Goal: Check status: Check status

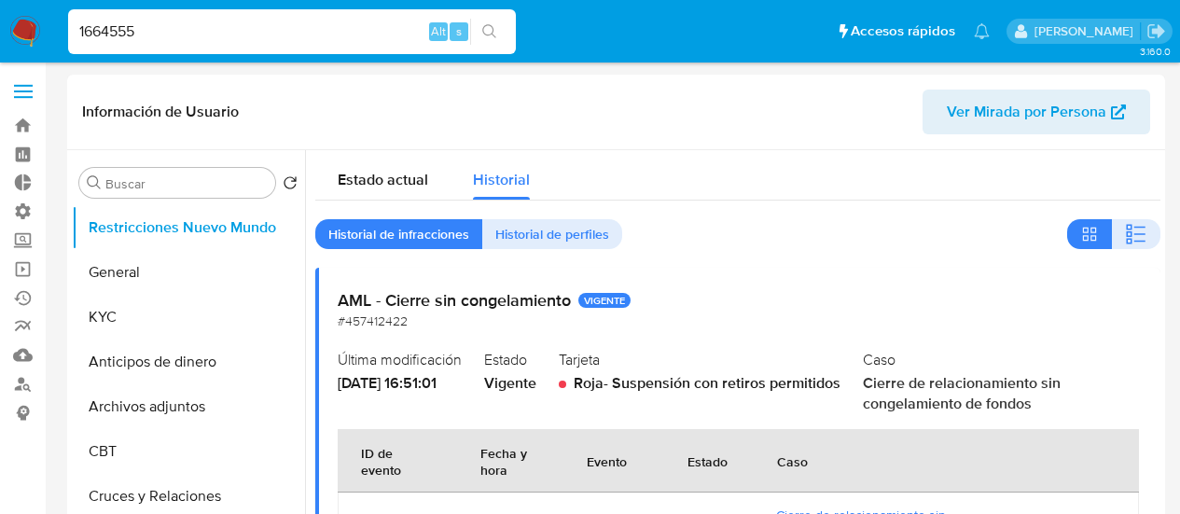
select select "10"
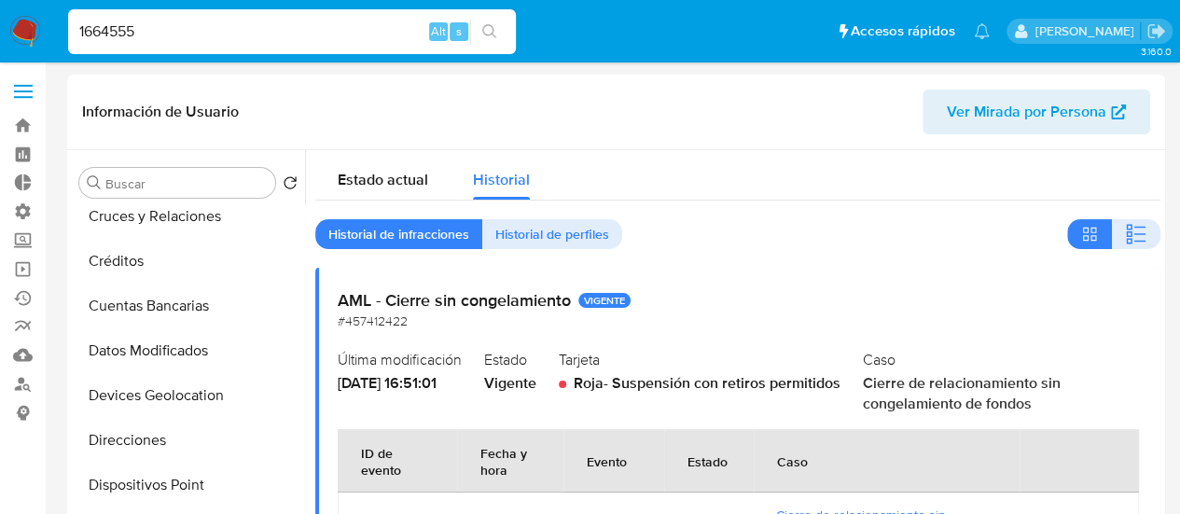
type input "1664555"
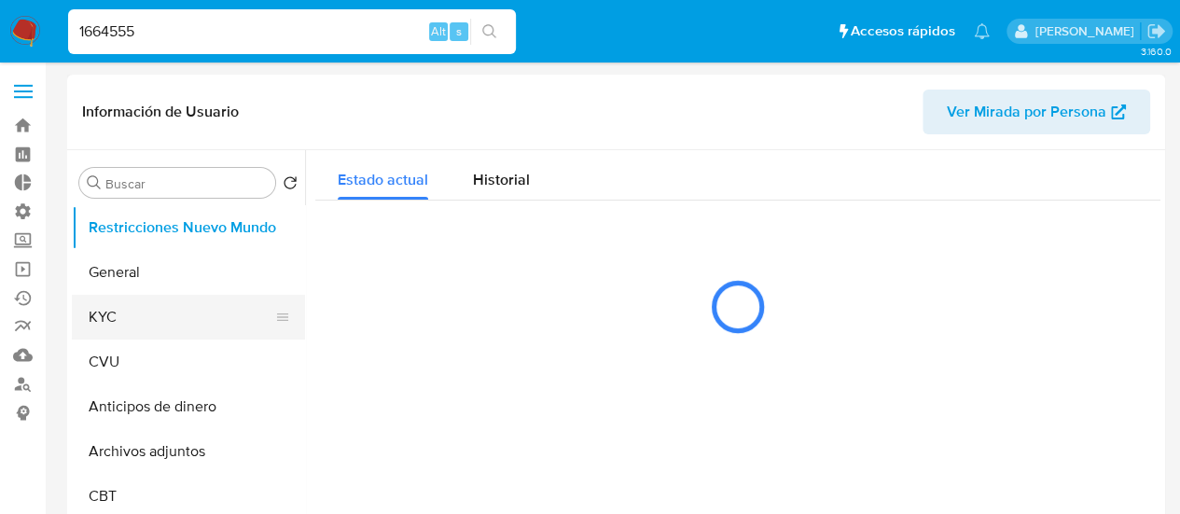
select select "10"
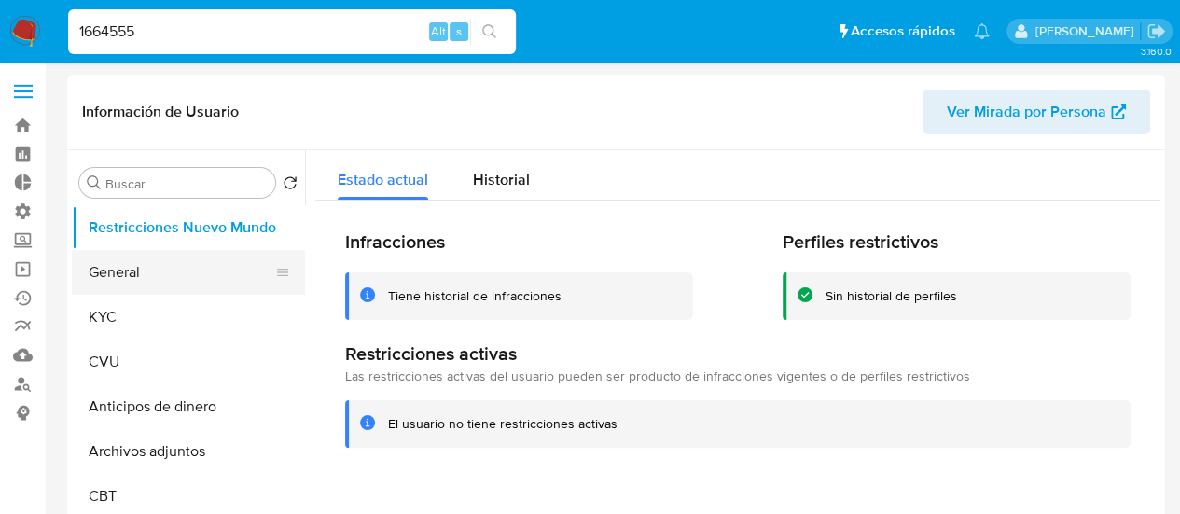
click at [131, 266] on button "General" at bounding box center [181, 272] width 218 height 45
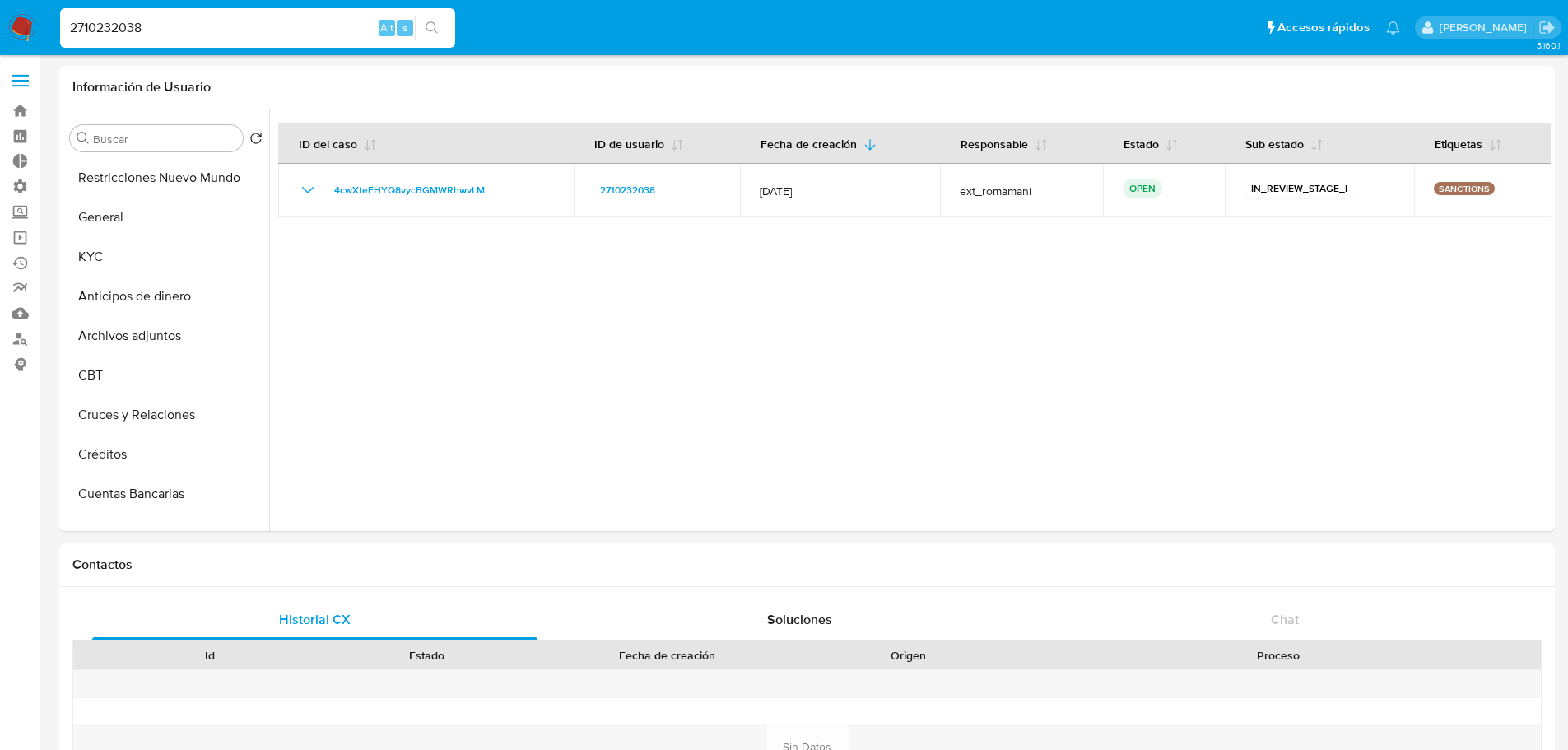
select select "10"
click at [240, 24] on input "2710232038" at bounding box center [258, 28] width 395 height 21
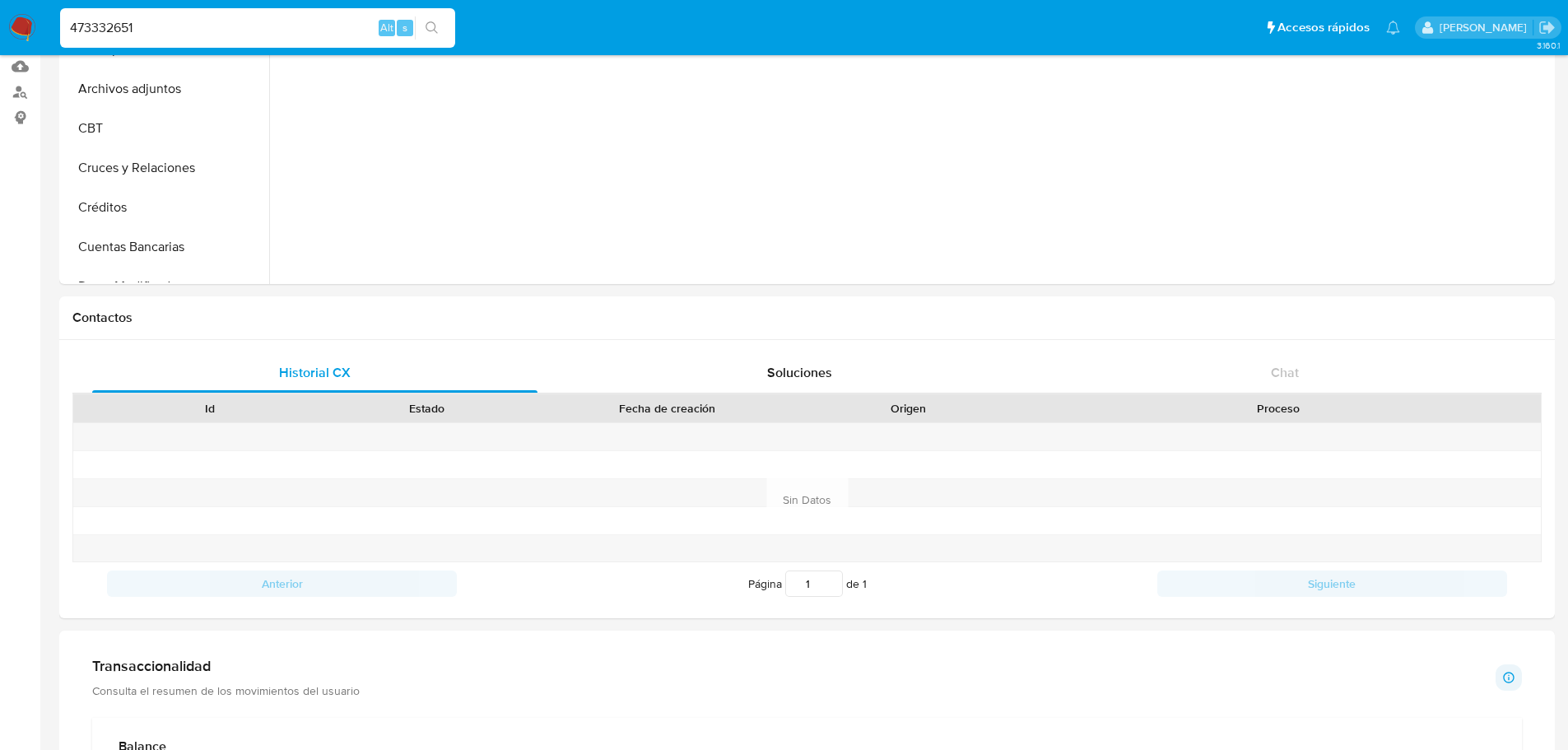
scroll to position [775, 0]
type input "473332651"
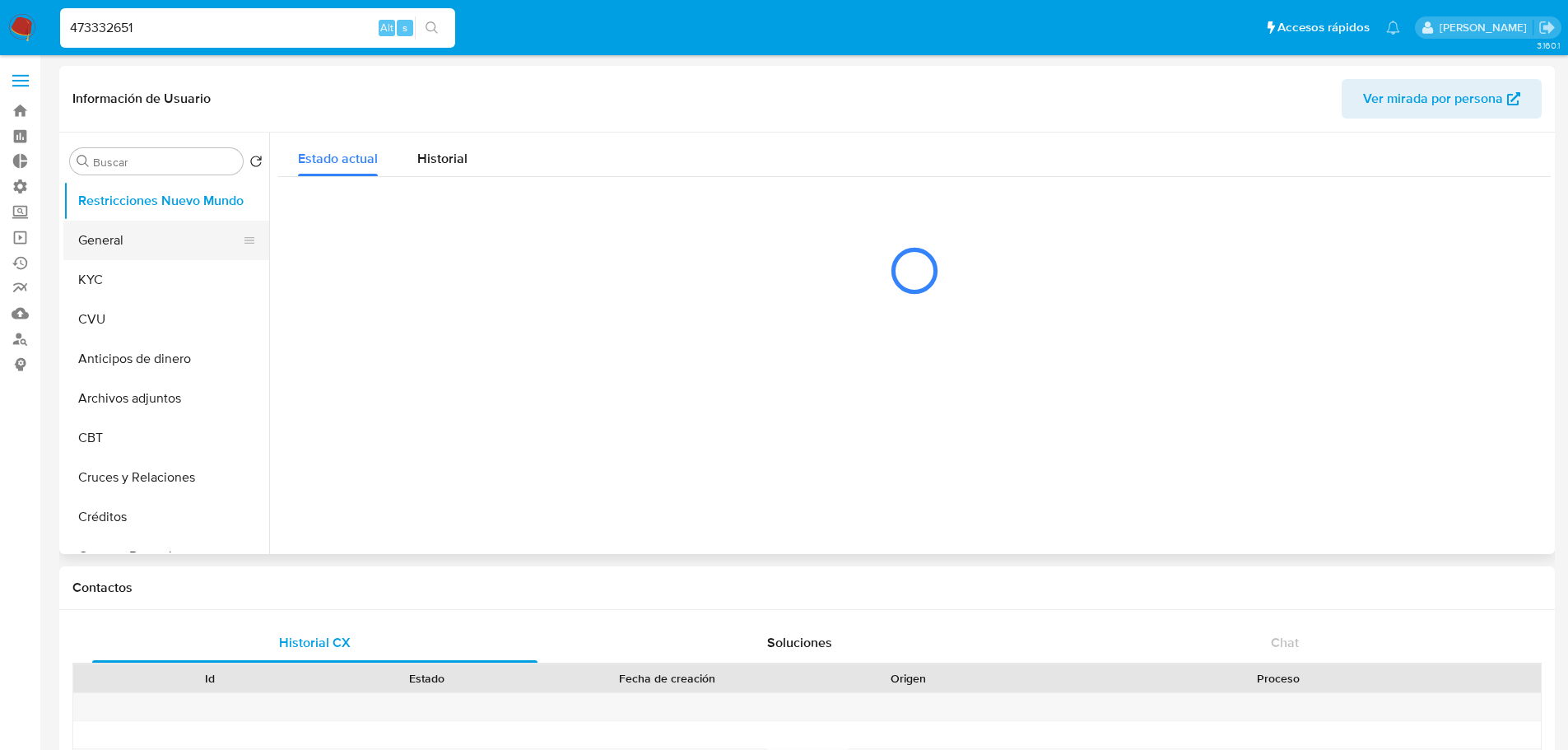
select select "10"
click at [86, 269] on button "KYC" at bounding box center [160, 280] width 192 height 40
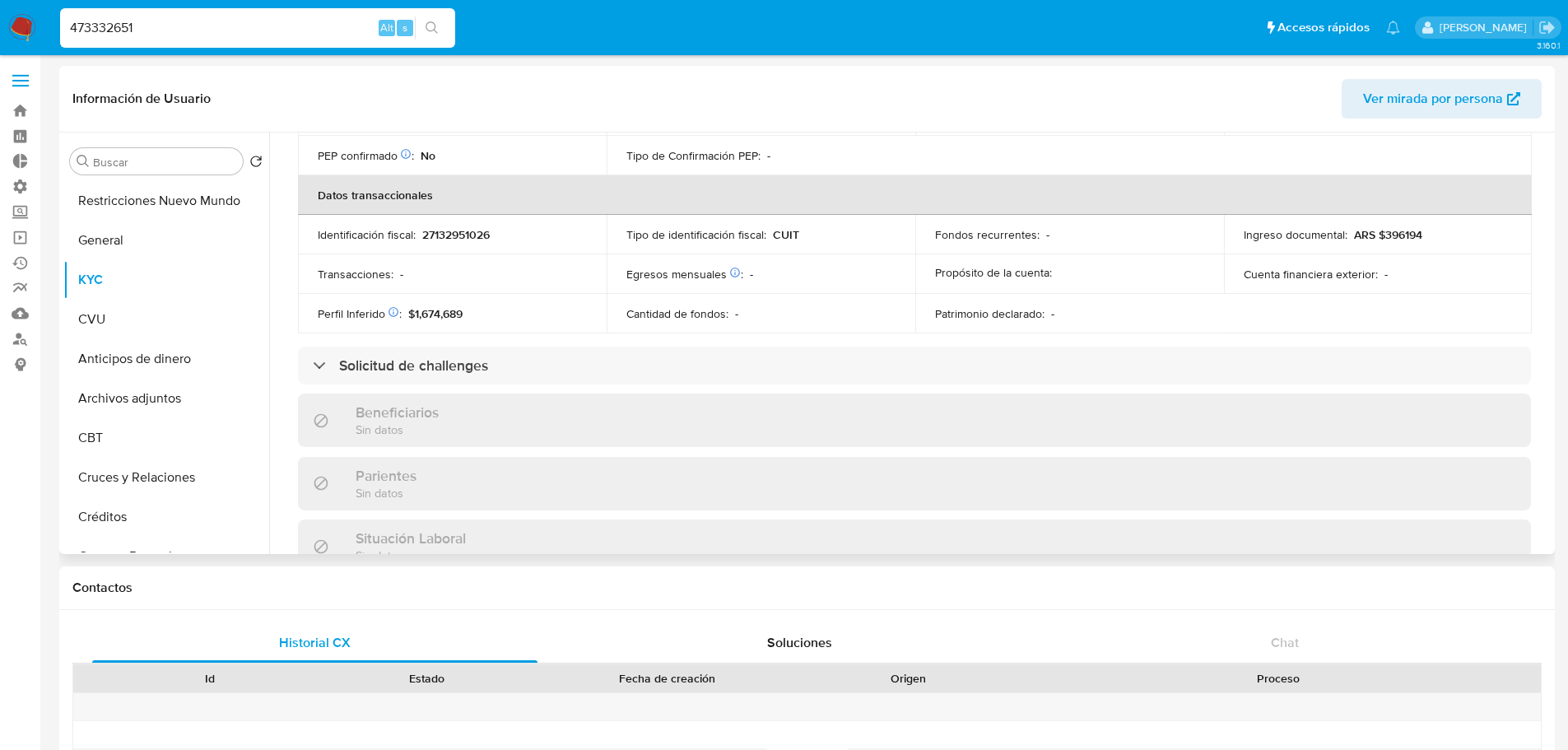
scroll to position [576, 0]
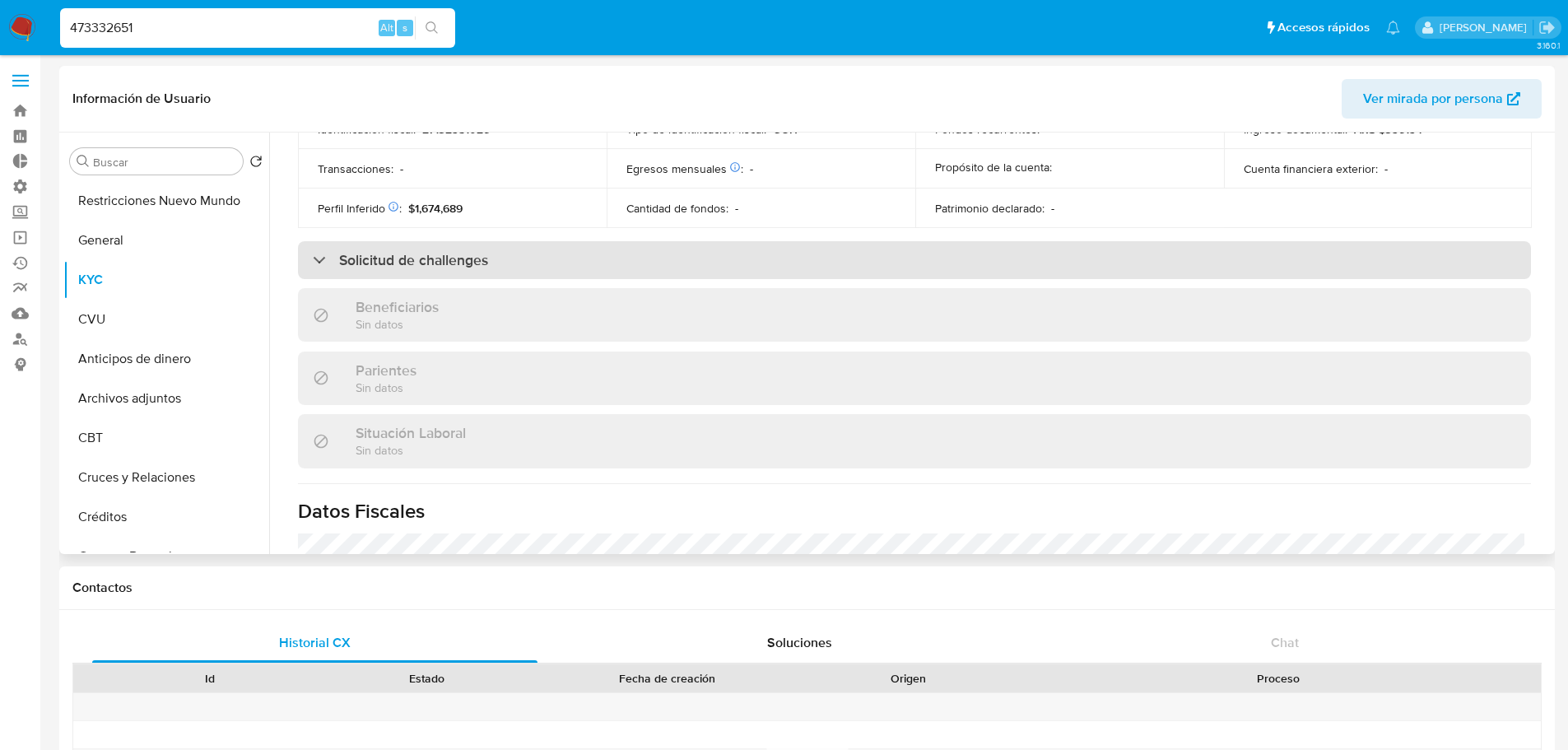
click at [348, 256] on h3 "Solicitud de challenges" at bounding box center [413, 259] width 149 height 19
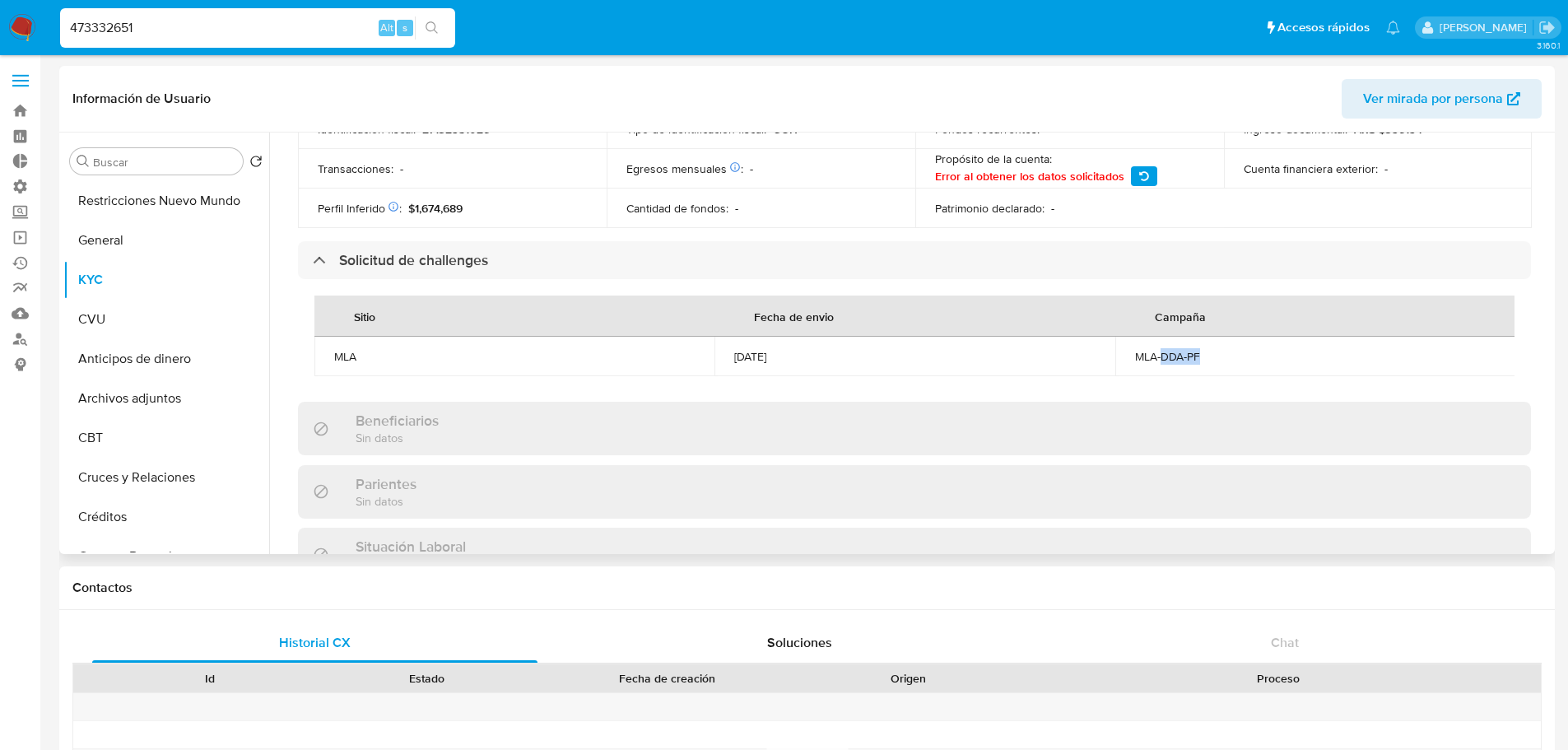
drag, startPoint x: 1215, startPoint y: 350, endPoint x: 1156, endPoint y: 357, distance: 59.4
click at [1157, 357] on td "MLA-DDA-PF" at bounding box center [1315, 356] width 400 height 40
click at [1051, 364] on td "[DATE]" at bounding box center [914, 356] width 400 height 40
drag, startPoint x: 1074, startPoint y: 360, endPoint x: 1219, endPoint y: 340, distance: 146.4
click at [1226, 336] on table "Sitio Fecha de envio Campaña MLA [DATE] MLA-DDA-PF" at bounding box center [914, 335] width 1201 height 80
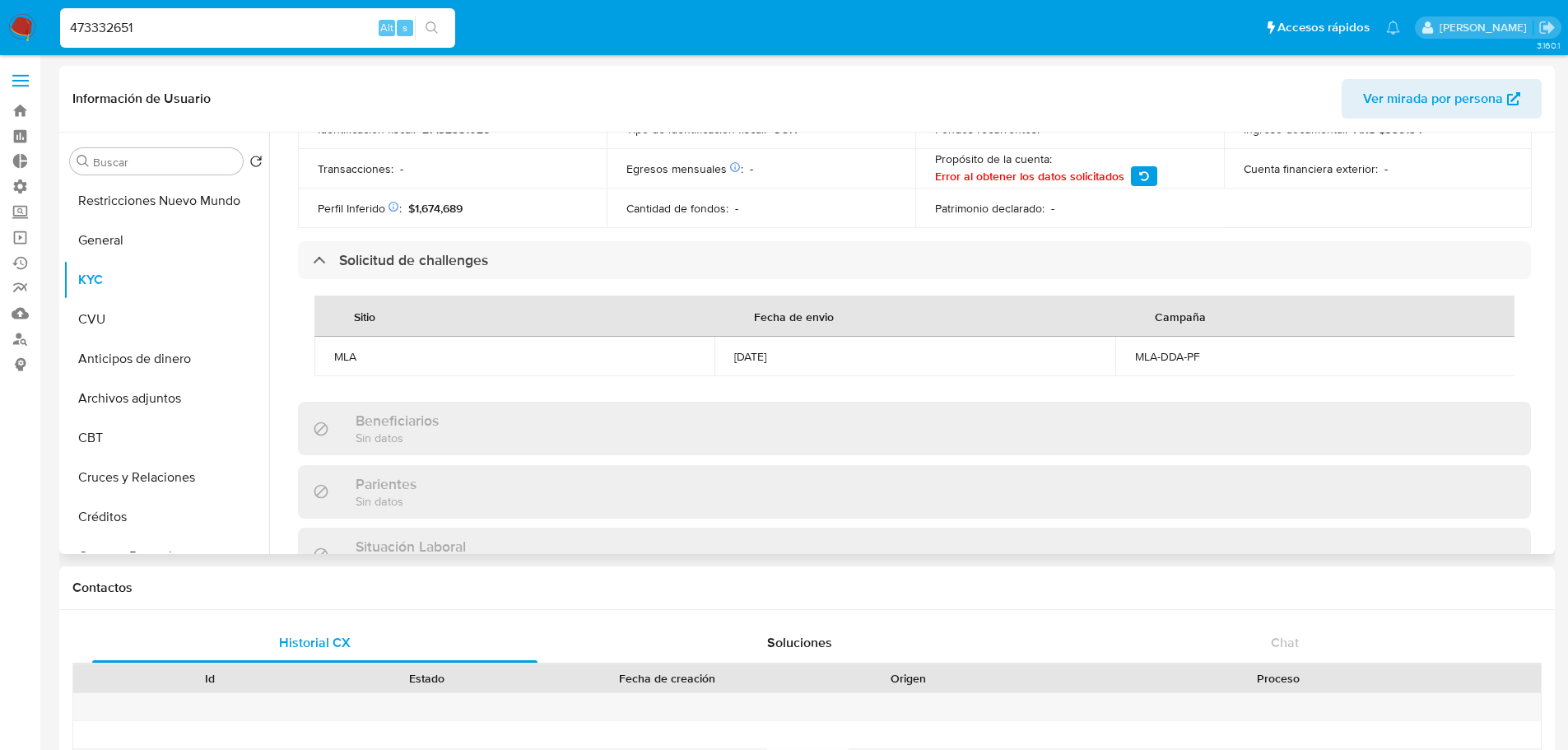
click at [1207, 347] on td "MLA-DDA-PF" at bounding box center [1315, 356] width 400 height 40
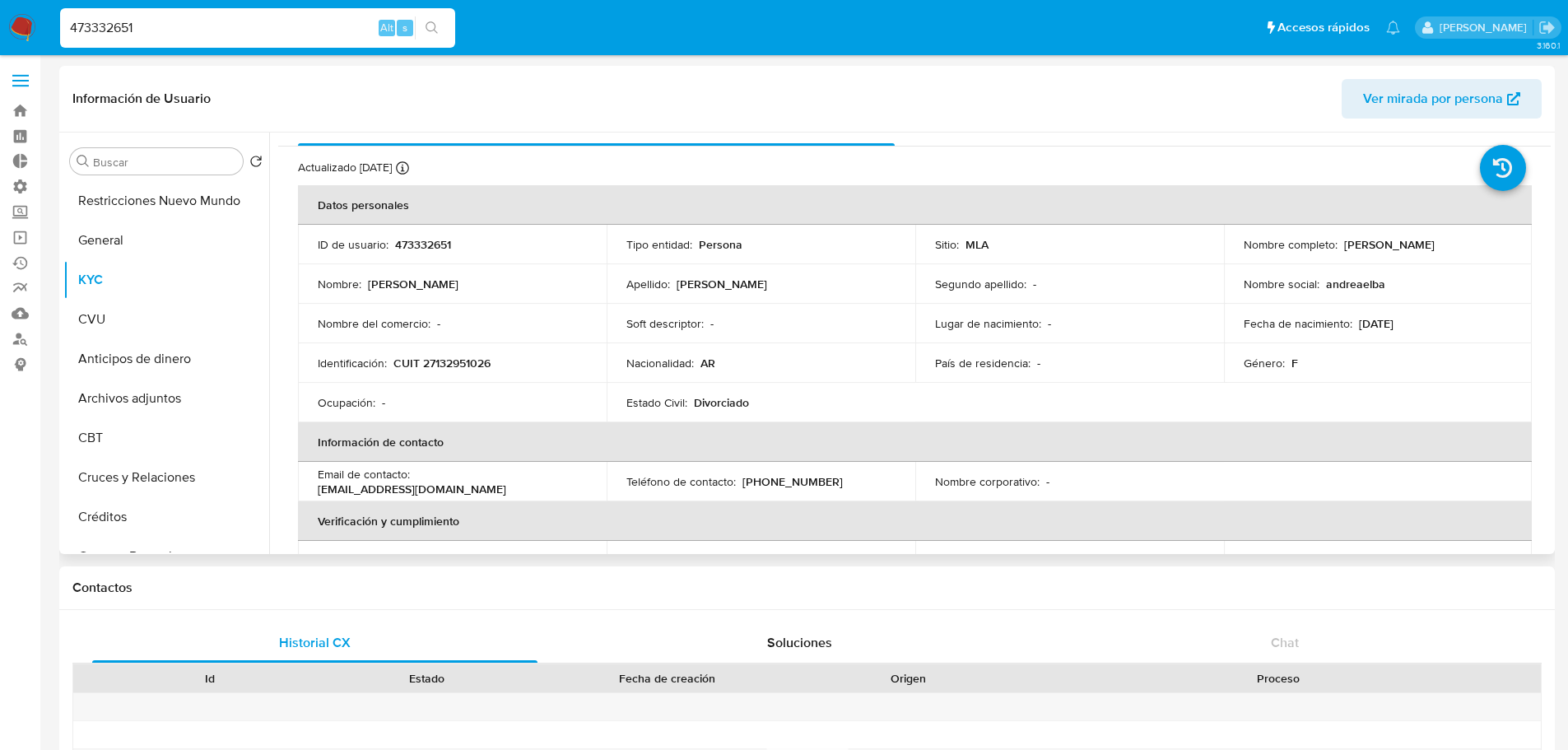
scroll to position [0, 0]
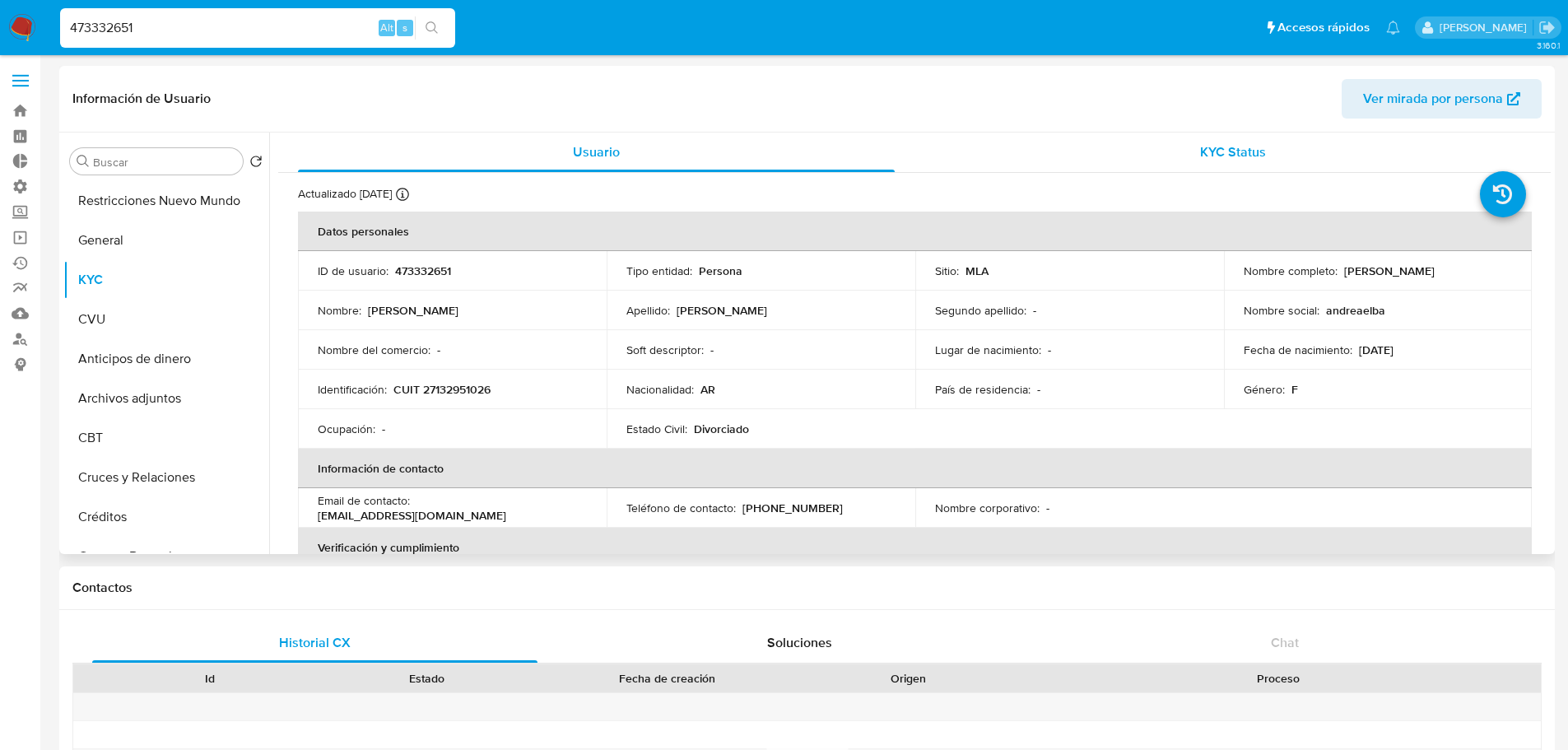
click at [1229, 140] on div "KYC Status" at bounding box center [1233, 152] width 596 height 40
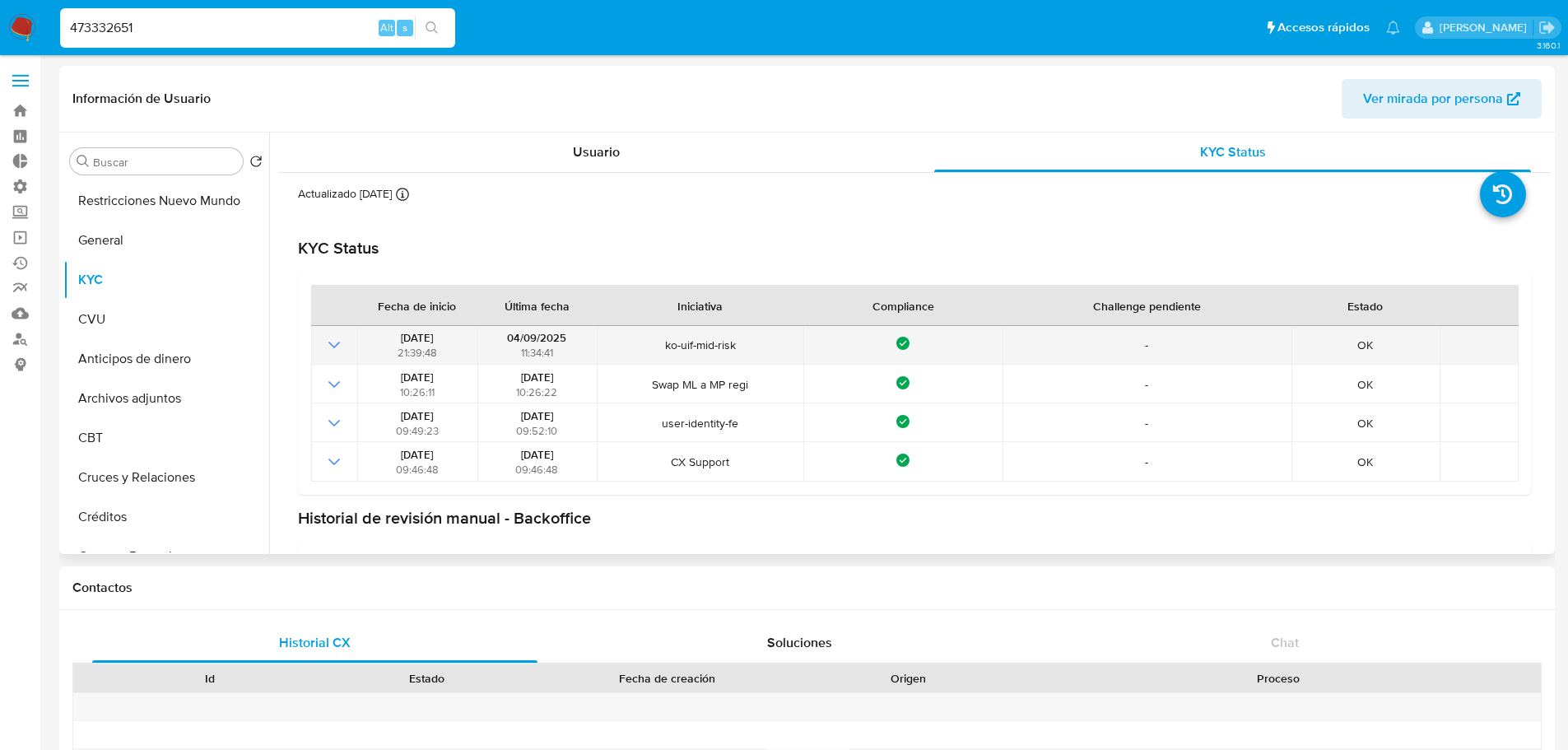
click at [673, 348] on span "ko-uif-mid-risk" at bounding box center [701, 344] width 196 height 15
click at [673, 347] on span "ko-uif-mid-risk" at bounding box center [701, 344] width 196 height 15
click at [745, 342] on span "ko-uif-mid-risk" at bounding box center [701, 344] width 196 height 15
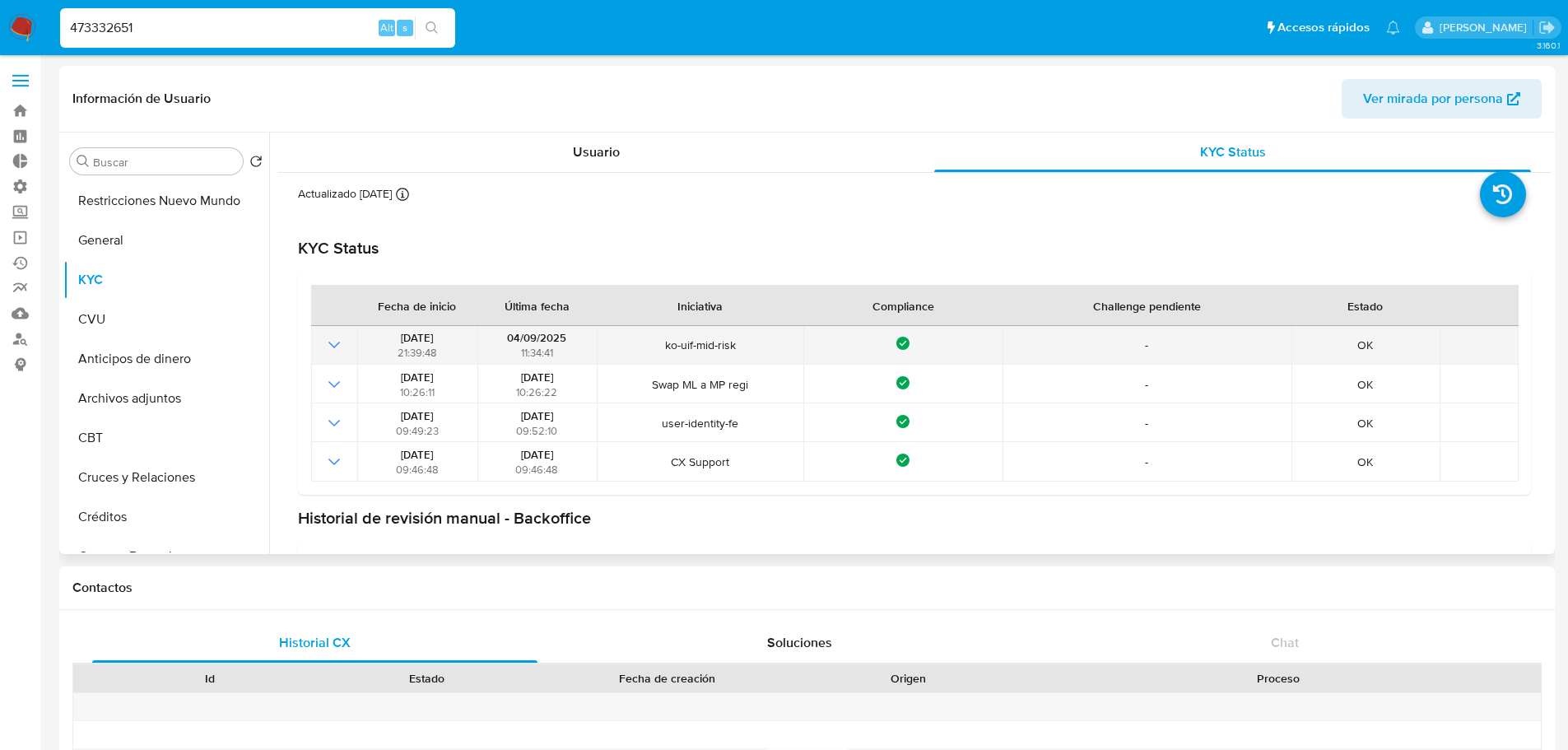
click at [707, 338] on td "ko-uif-mid-risk" at bounding box center [700, 345] width 206 height 39
click at [707, 339] on span "ko-uif-mid-risk" at bounding box center [701, 344] width 196 height 15
click at [707, 340] on span "ko-uif-mid-risk" at bounding box center [701, 344] width 196 height 15
click at [706, 340] on span "ko-uif-mid-risk" at bounding box center [701, 344] width 196 height 15
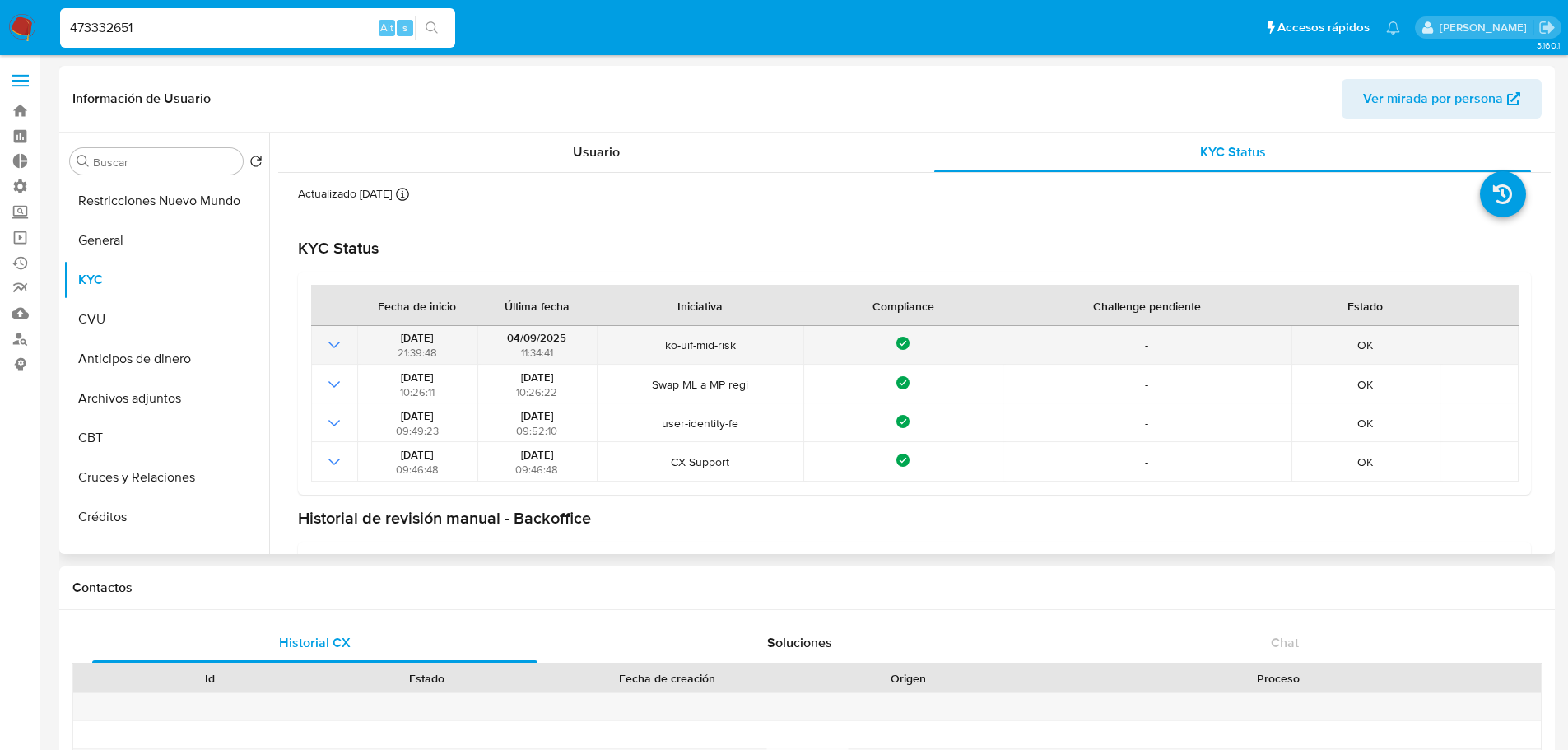
click at [734, 351] on span "ko-uif-mid-risk" at bounding box center [701, 344] width 196 height 15
drag, startPoint x: 733, startPoint y: 351, endPoint x: 637, endPoint y: 362, distance: 96.6
click at [637, 362] on td "ko-uif-mid-risk" at bounding box center [700, 345] width 206 height 39
